Goal: Task Accomplishment & Management: Manage account settings

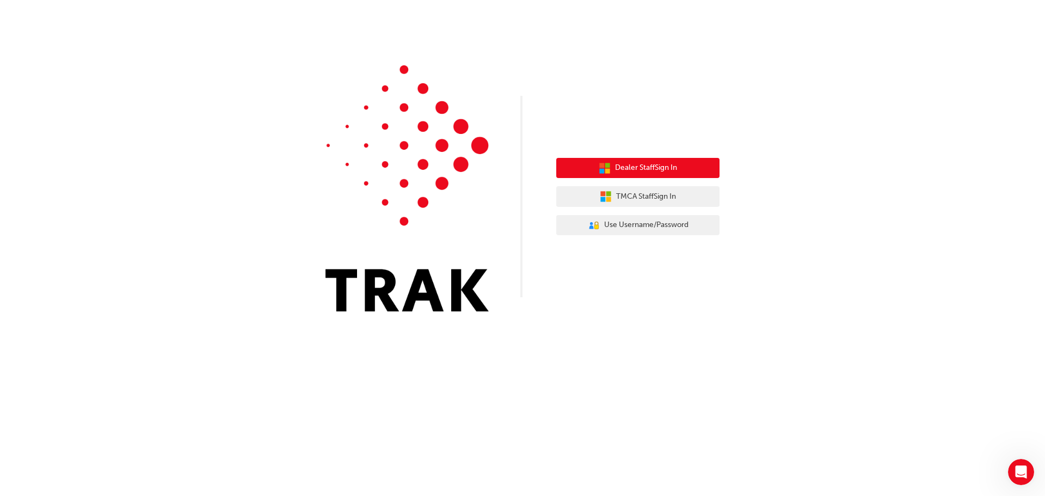
click at [636, 166] on span "Dealer Staff Sign In" at bounding box center [646, 168] width 62 height 13
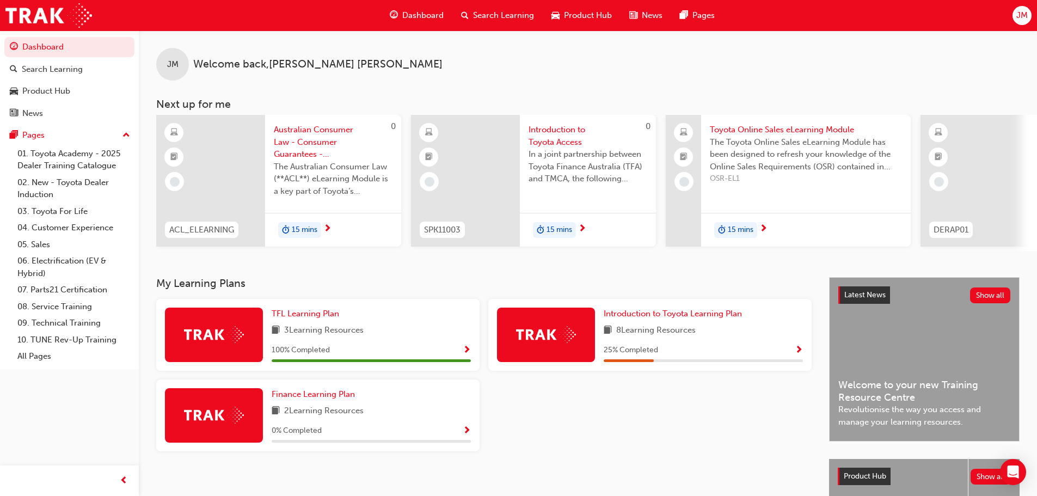
click at [1023, 19] on span "JM" at bounding box center [1022, 15] width 11 height 13
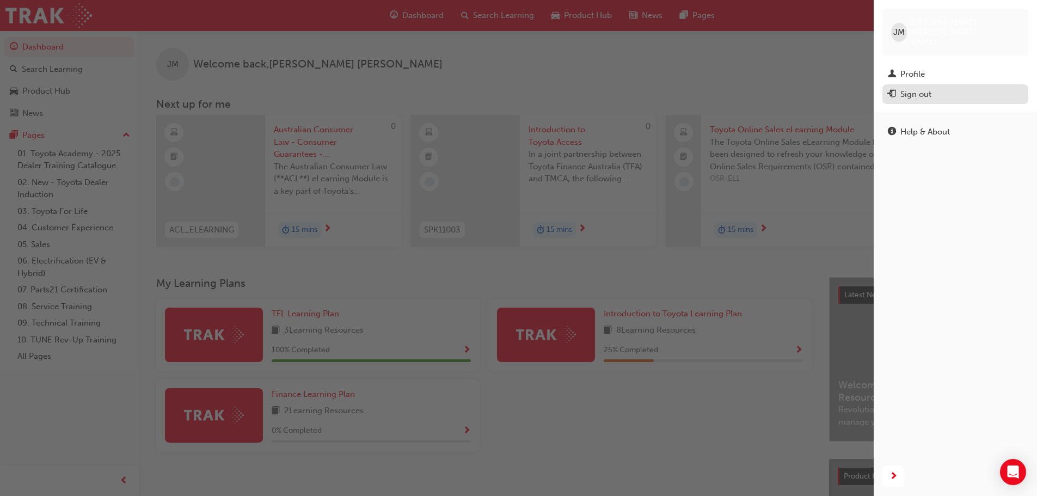
click at [918, 89] on div "Sign out" at bounding box center [916, 94] width 31 height 13
